Goal: Check status: Check status

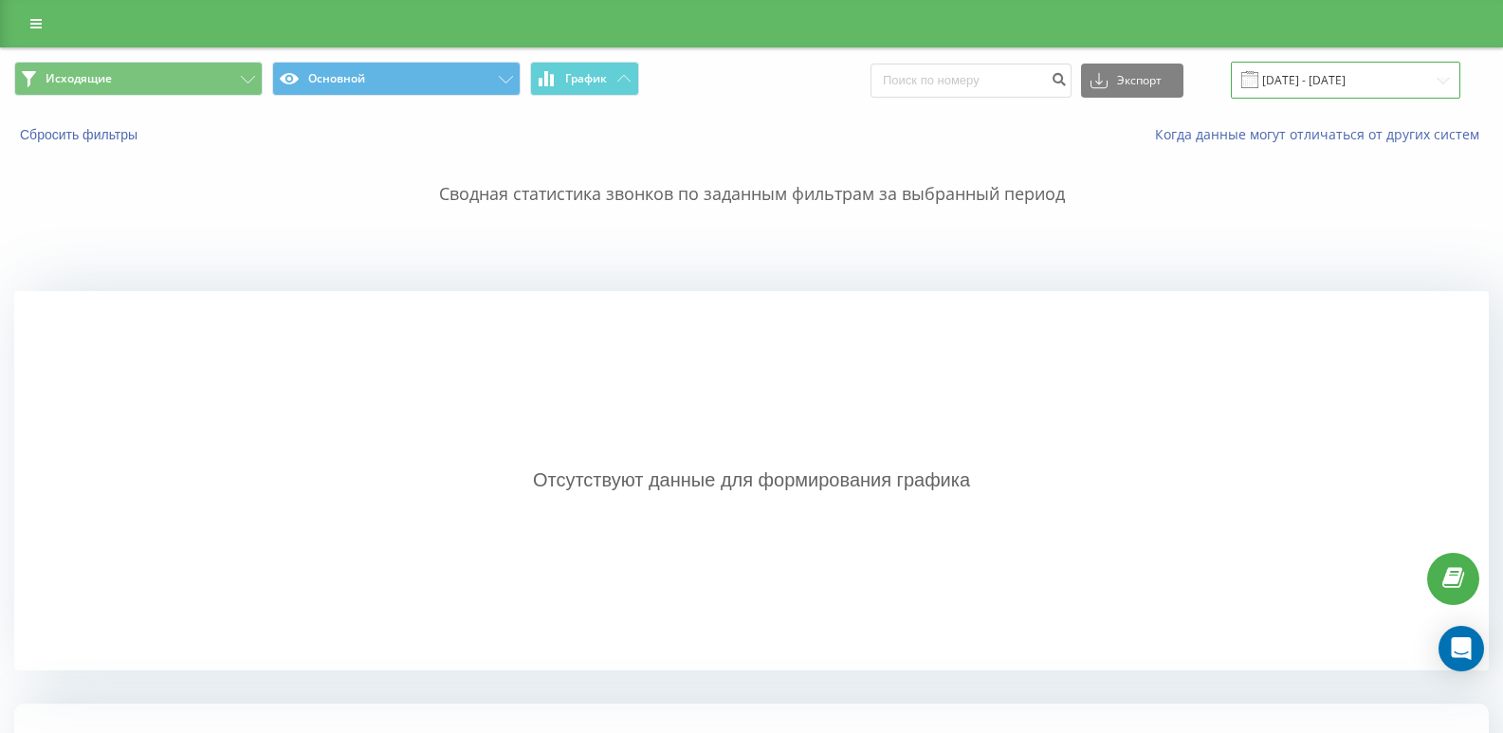
click at [1320, 86] on input "[DATE] - [DATE]" at bounding box center [1345, 80] width 229 height 37
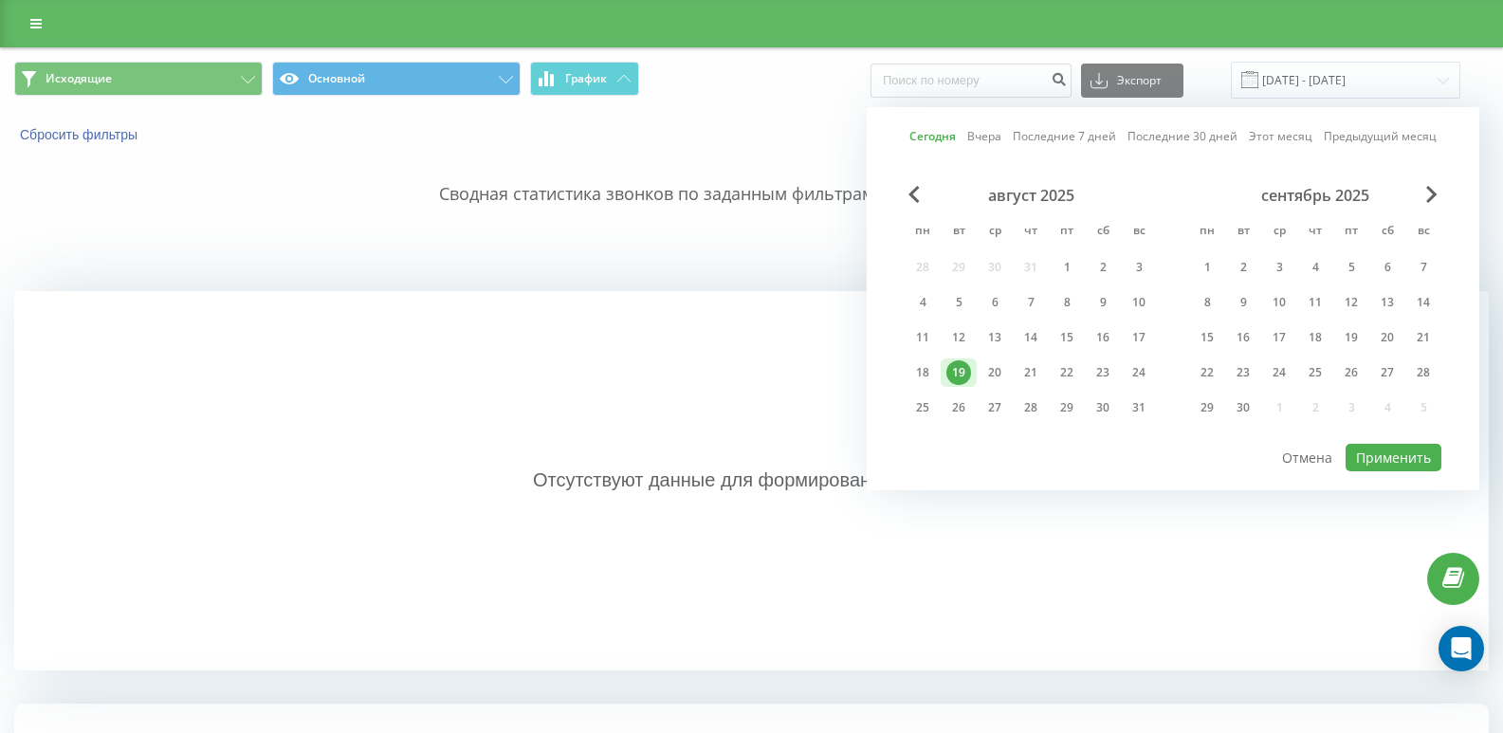
click at [966, 369] on div "19" at bounding box center [958, 372] width 25 height 25
click at [1392, 458] on button "Применить" at bounding box center [1393, 457] width 96 height 27
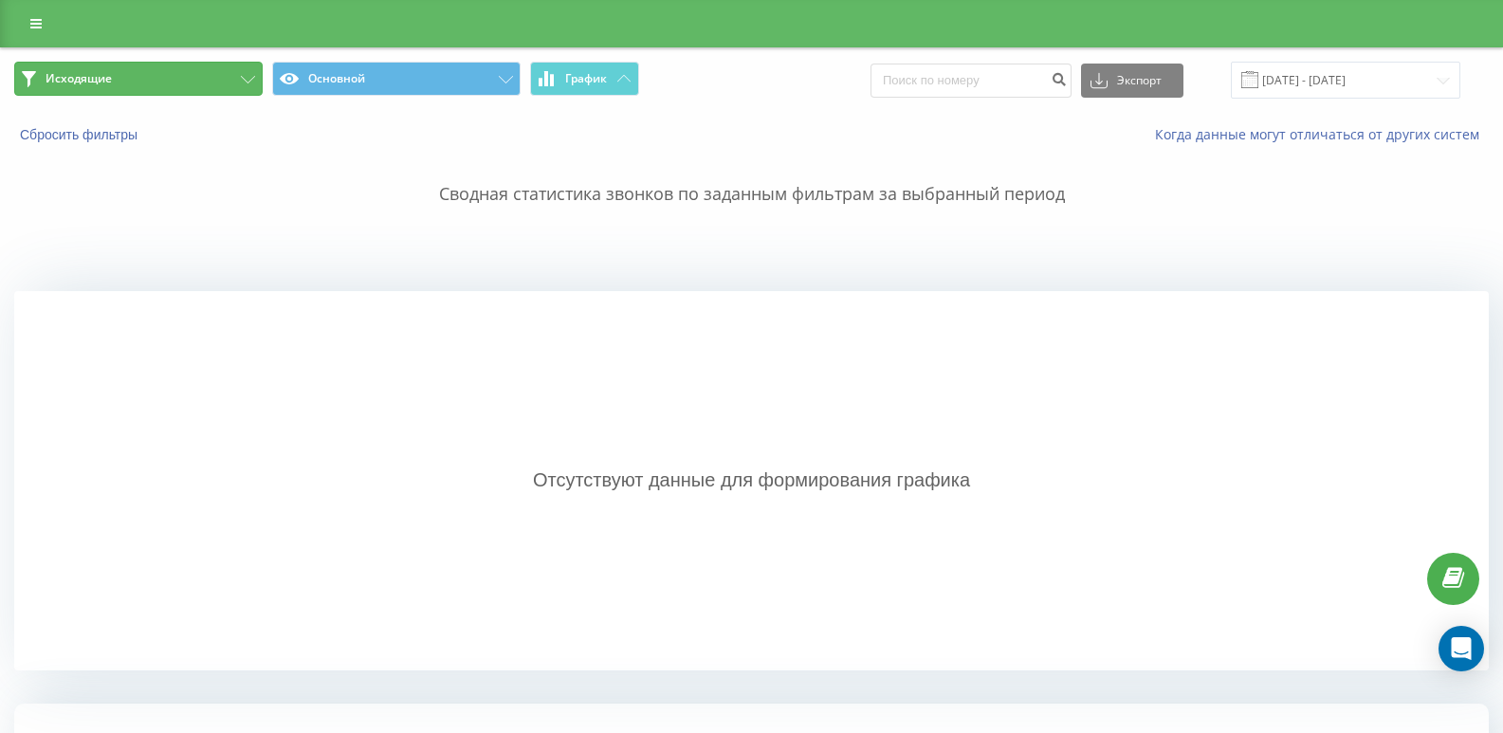
click at [182, 89] on button "Исходящие" at bounding box center [138, 79] width 248 height 34
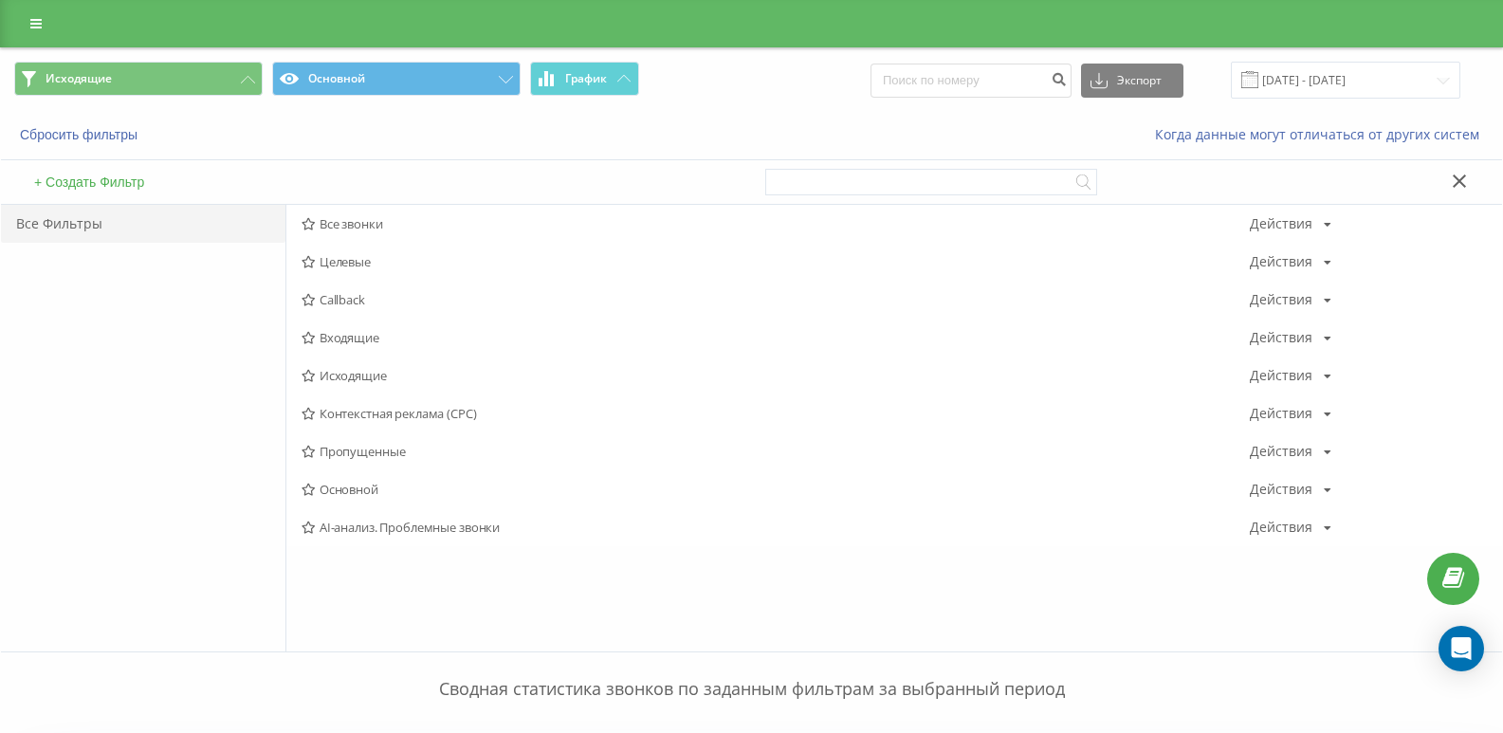
click at [336, 343] on span "Входящие" at bounding box center [776, 337] width 948 height 13
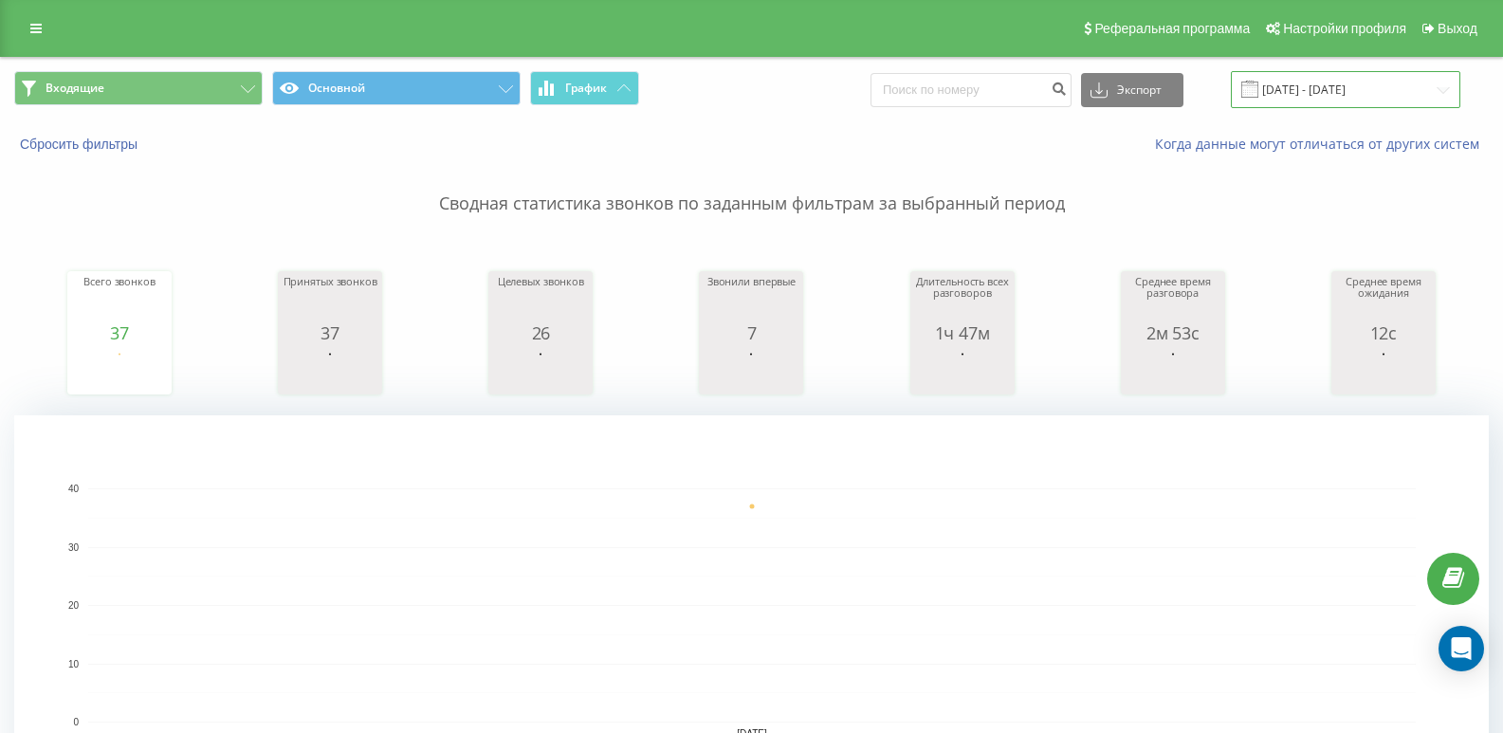
click at [1341, 101] on input "[DATE] - [DATE]" at bounding box center [1345, 89] width 229 height 37
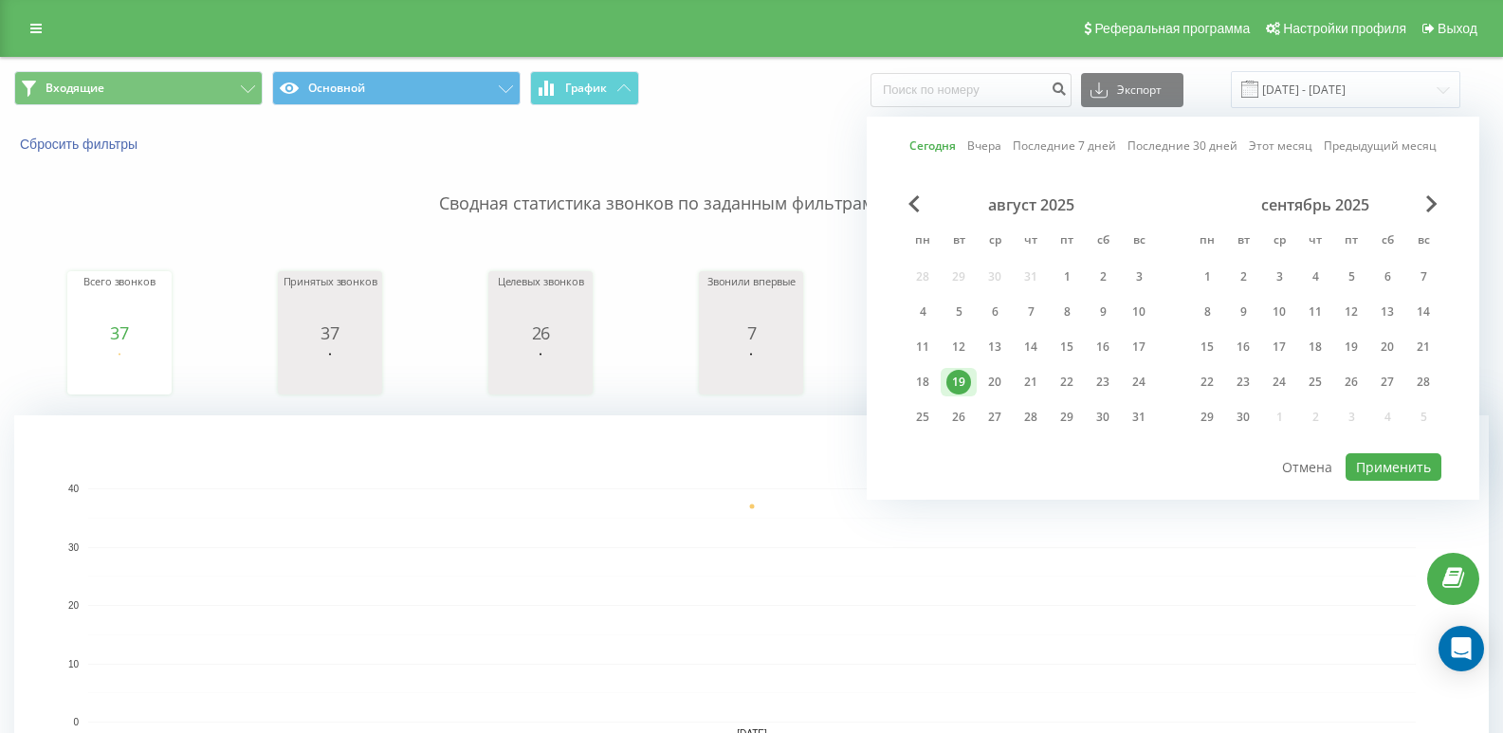
drag, startPoint x: 987, startPoint y: 380, endPoint x: 961, endPoint y: 375, distance: 26.2
click at [988, 379] on div "20" at bounding box center [994, 382] width 25 height 25
click at [974, 379] on div "19" at bounding box center [959, 382] width 36 height 28
click at [964, 385] on div "19" at bounding box center [958, 382] width 25 height 25
click at [1402, 473] on button "Применить" at bounding box center [1393, 466] width 96 height 27
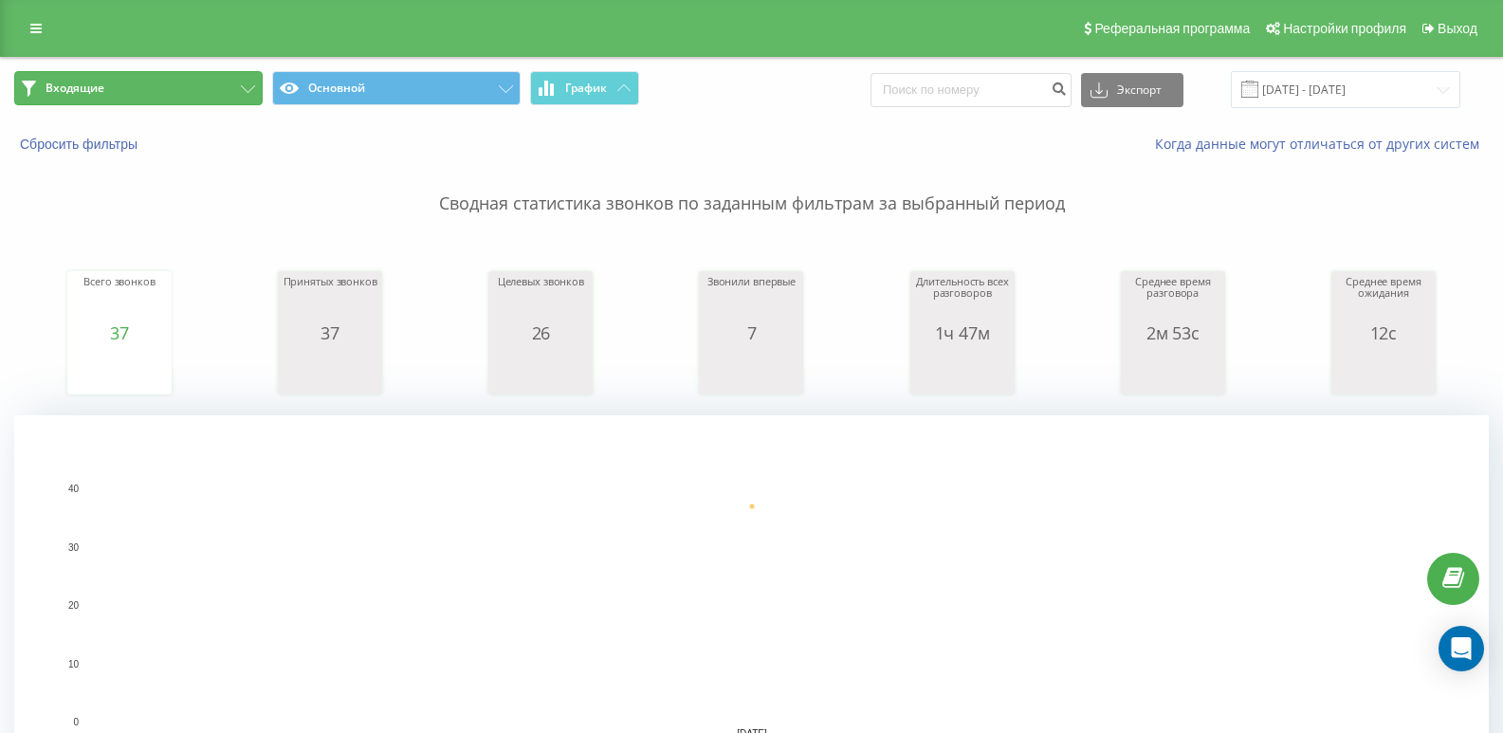
click at [199, 96] on button "Входящие" at bounding box center [138, 88] width 248 height 34
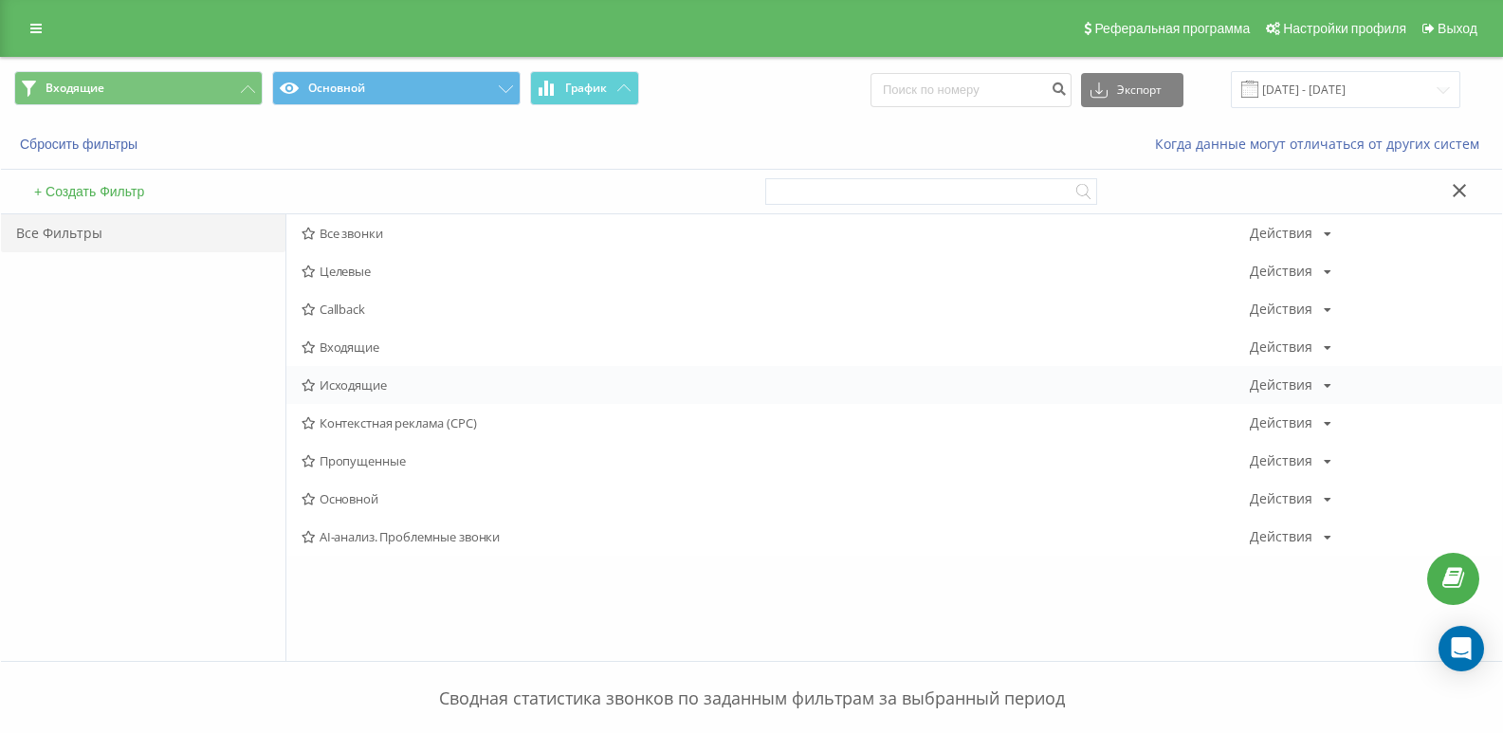
click at [367, 378] on span "Исходящие" at bounding box center [776, 384] width 948 height 13
